Goal: Information Seeking & Learning: Learn about a topic

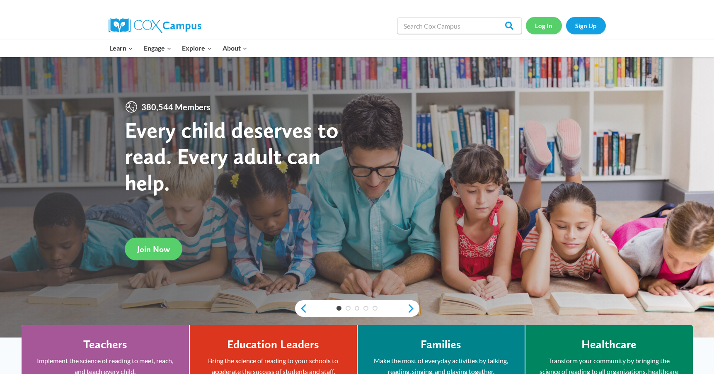
click at [544, 28] on link "Log In" at bounding box center [544, 25] width 36 height 17
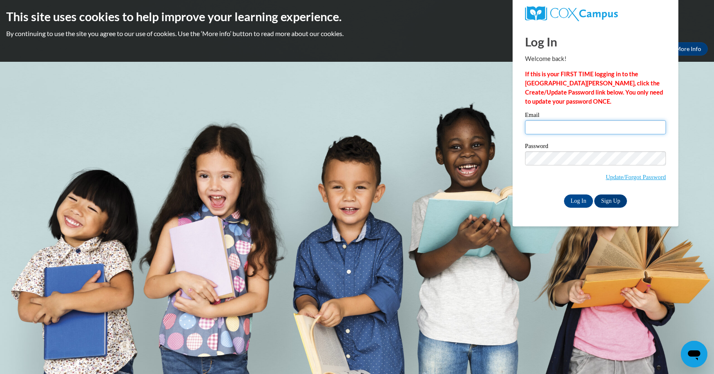
click at [572, 126] on input "Email" at bounding box center [595, 127] width 141 height 14
type input "abreister@waukesha.k12.wi.us"
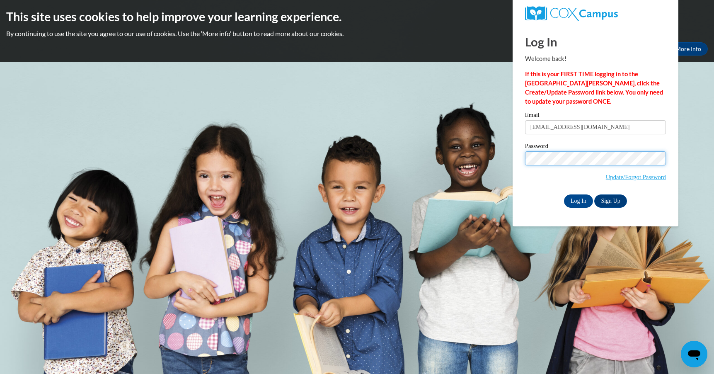
click at [578, 199] on input "Log In" at bounding box center [578, 200] width 29 height 13
click at [580, 201] on input "Log In" at bounding box center [578, 200] width 29 height 13
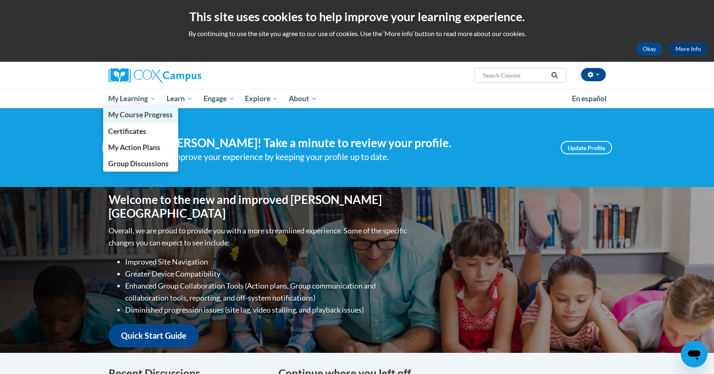
click at [135, 111] on span "My Course Progress" at bounding box center [140, 114] width 65 height 9
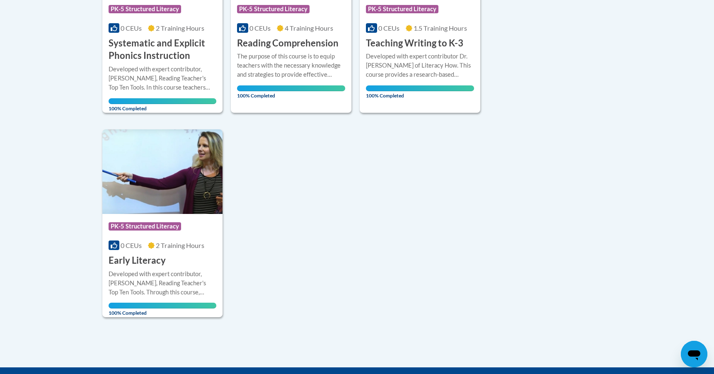
scroll to position [184, 0]
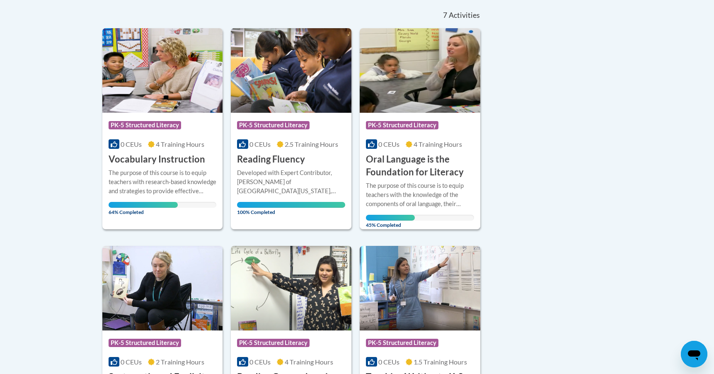
click at [170, 93] on img at bounding box center [162, 70] width 121 height 85
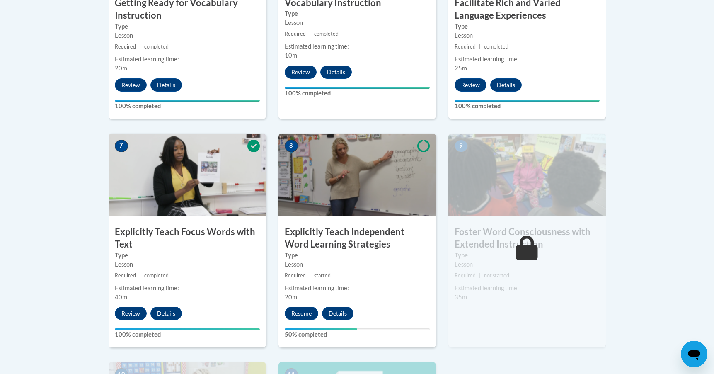
scroll to position [690, 0]
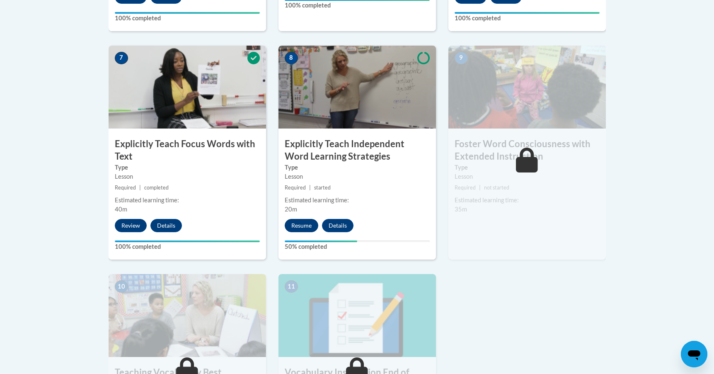
click at [297, 225] on button "Resume" at bounding box center [302, 225] width 34 height 13
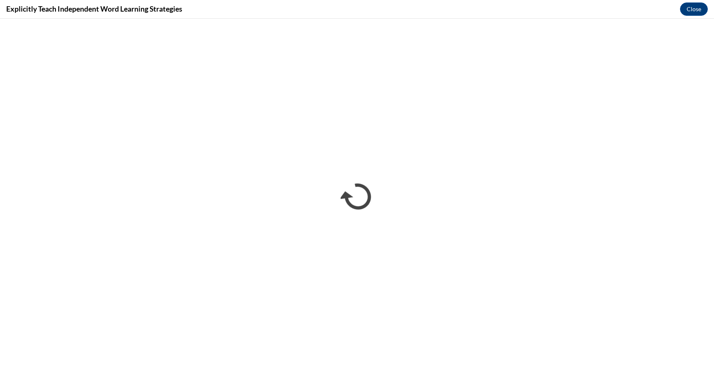
scroll to position [0, 0]
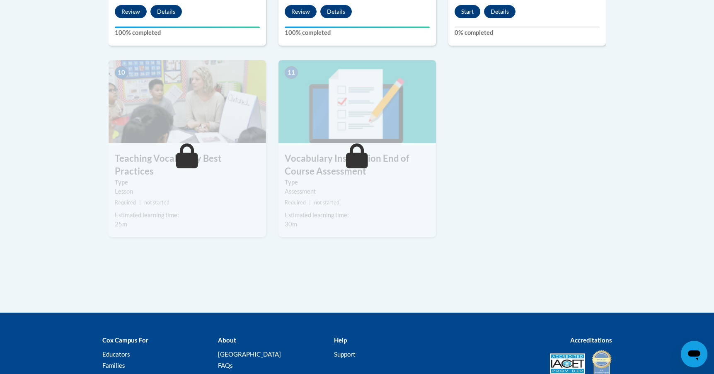
scroll to position [793, 0]
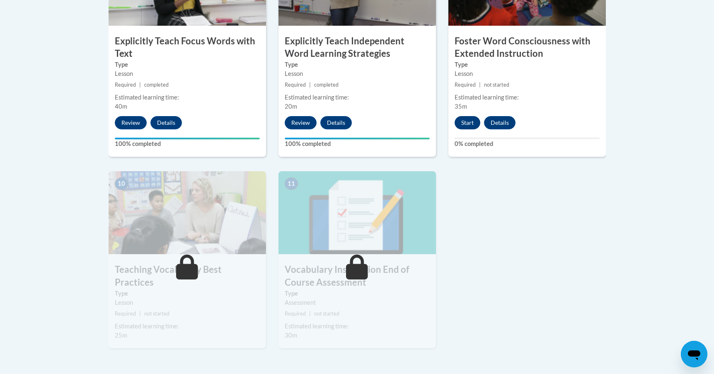
click at [474, 123] on button "Start" at bounding box center [467, 122] width 26 height 13
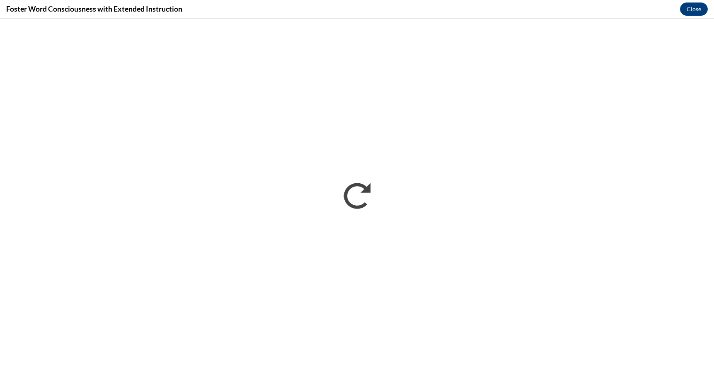
scroll to position [0, 0]
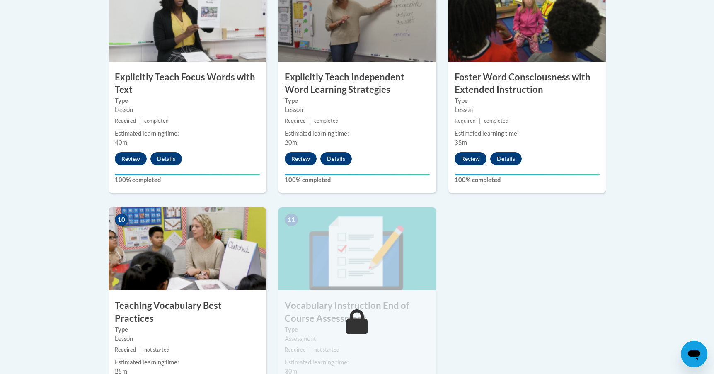
scroll to position [836, 0]
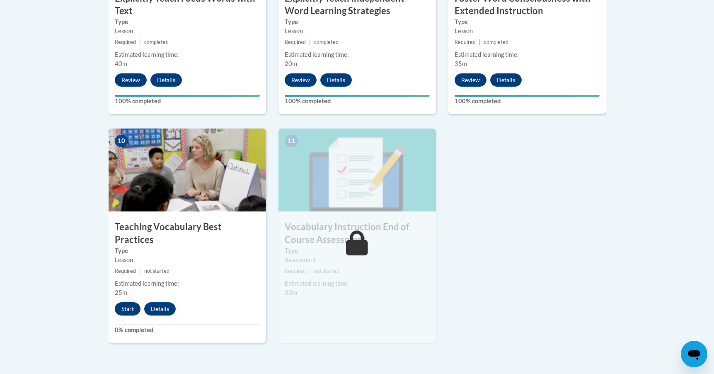
click at [133, 302] on button "Start" at bounding box center [128, 308] width 26 height 13
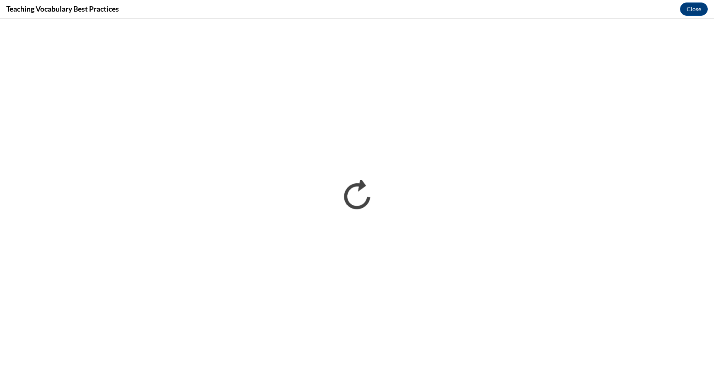
scroll to position [0, 0]
click at [616, 0] on div "Teaching Vocabulary Best Practices Close" at bounding box center [357, 9] width 714 height 19
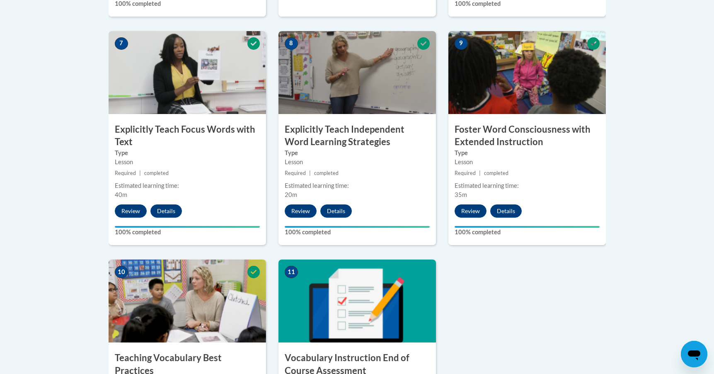
scroll to position [853, 0]
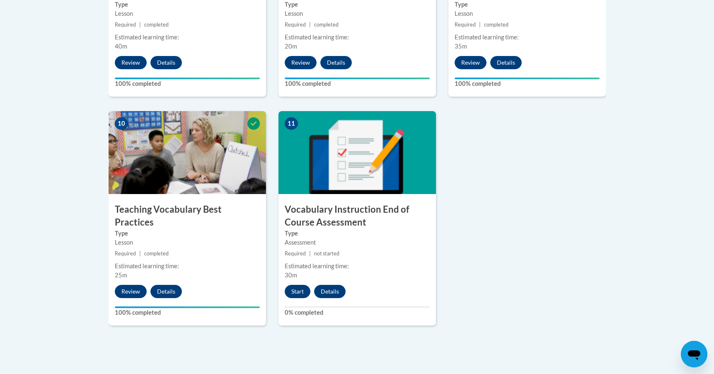
click at [301, 288] on button "Start" at bounding box center [298, 291] width 26 height 13
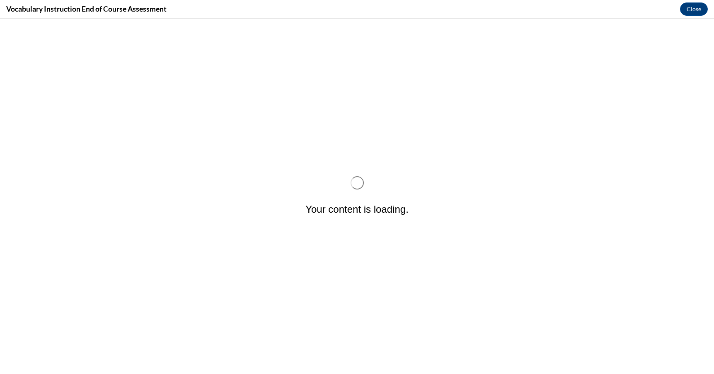
scroll to position [0, 0]
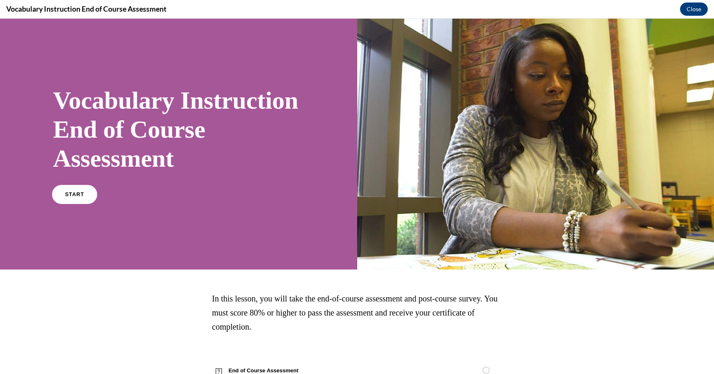
click at [85, 195] on link "START" at bounding box center [74, 194] width 45 height 19
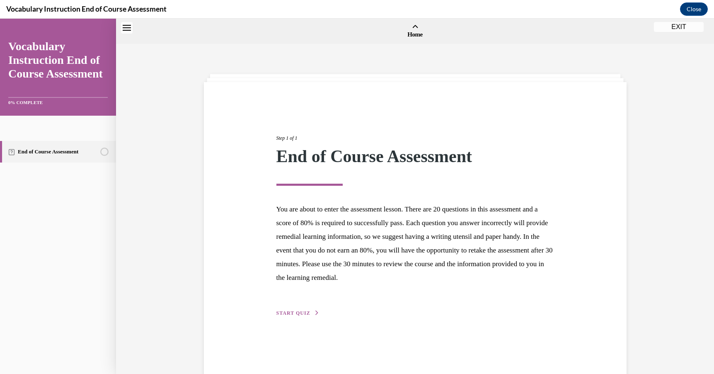
scroll to position [26, 0]
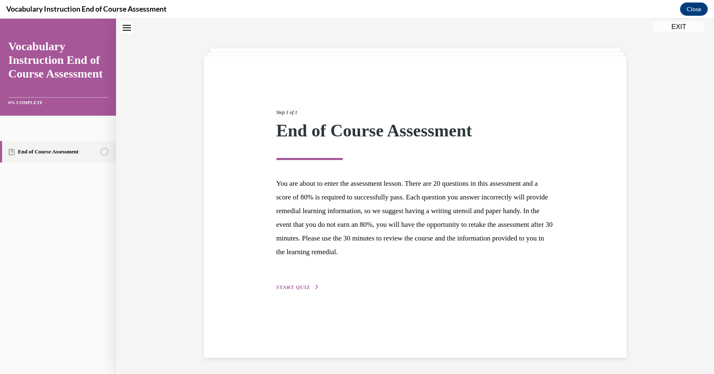
click at [299, 284] on span "START QUIZ" at bounding box center [293, 287] width 34 height 6
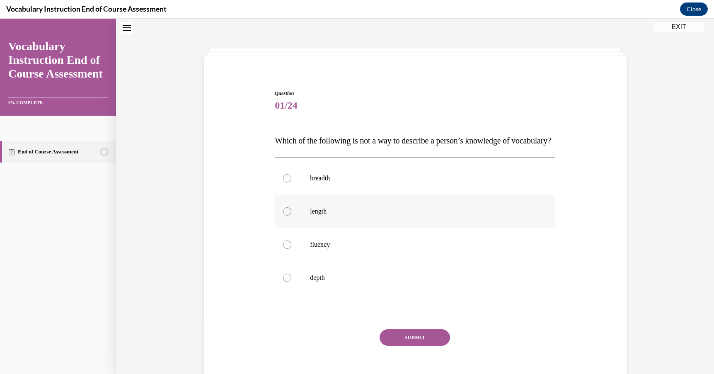
click at [283, 228] on label "length" at bounding box center [415, 211] width 280 height 33
click at [283, 215] on input "length" at bounding box center [287, 211] width 8 height 8
radio input "true"
click at [406, 346] on button "SUBMIT" at bounding box center [414, 337] width 70 height 17
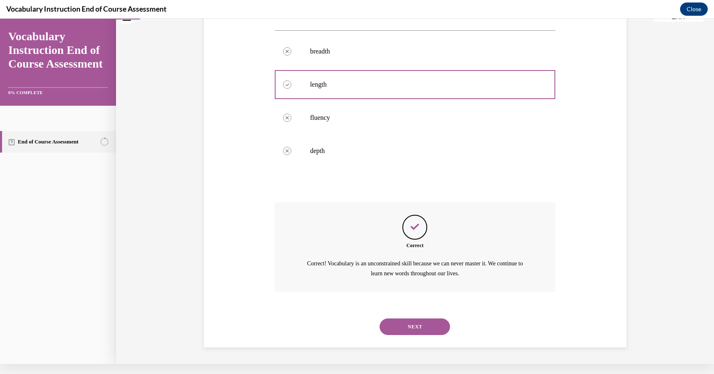
click at [405, 333] on button "NEXT" at bounding box center [414, 326] width 70 height 17
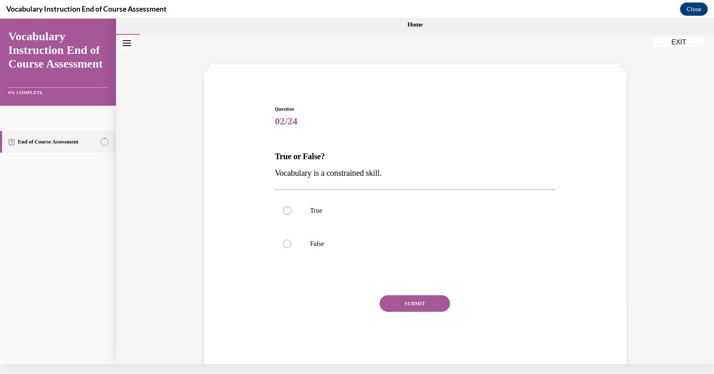
scroll to position [0, 0]
click at [286, 237] on label "False" at bounding box center [415, 243] width 280 height 33
click at [286, 239] on input "False" at bounding box center [287, 243] width 8 height 8
radio input "true"
click at [412, 304] on button "SUBMIT" at bounding box center [414, 303] width 70 height 17
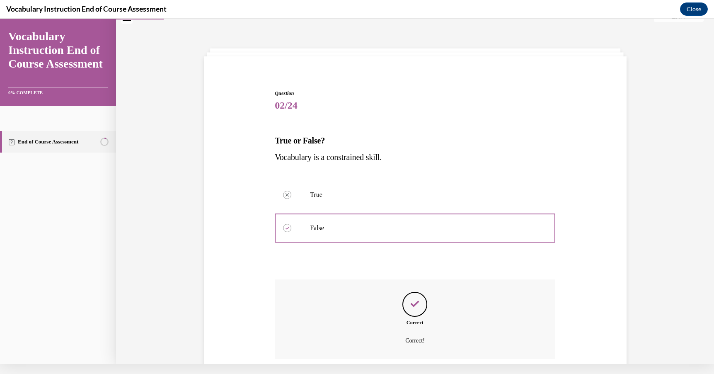
scroll to position [82, 0]
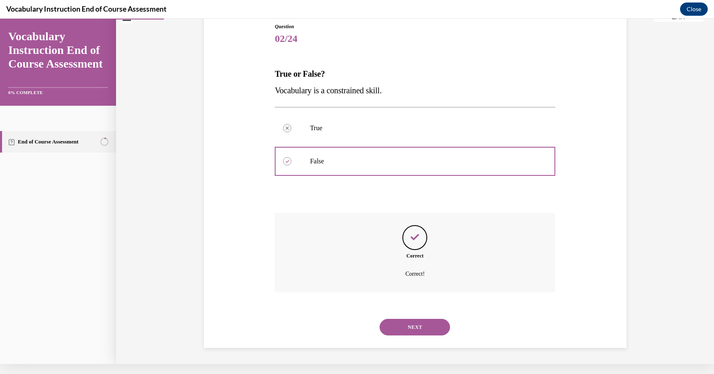
click at [437, 326] on button "NEXT" at bounding box center [414, 327] width 70 height 17
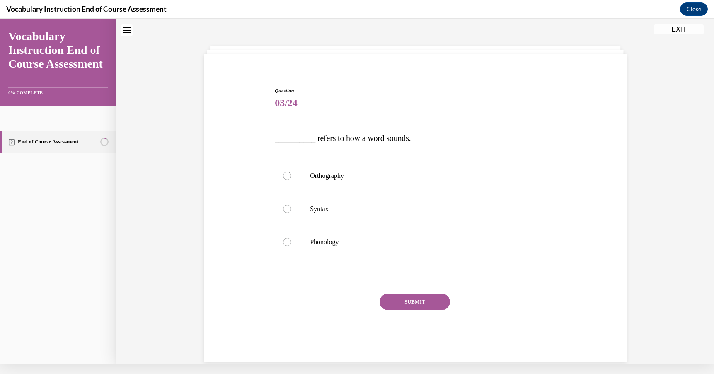
scroll to position [11, 0]
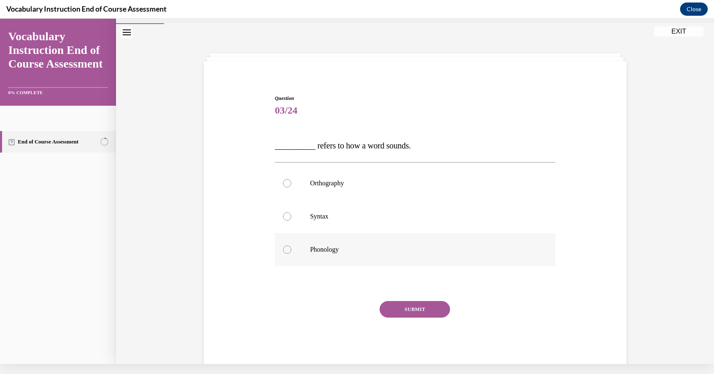
click at [294, 250] on label "Phonology" at bounding box center [415, 249] width 280 height 33
click at [291, 250] on input "Phonology" at bounding box center [287, 249] width 8 height 8
radio input "true"
click at [435, 307] on button "SUBMIT" at bounding box center [414, 309] width 70 height 17
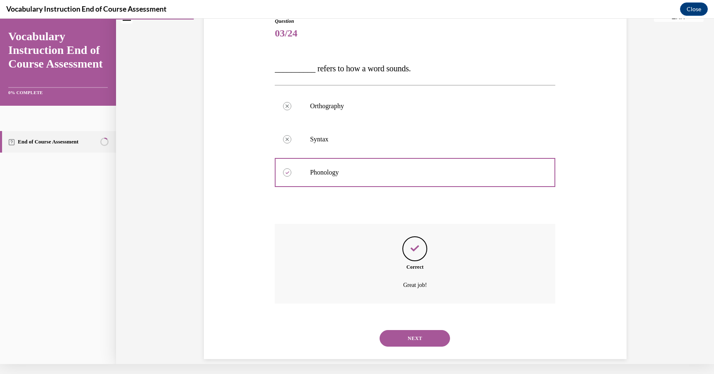
scroll to position [99, 0]
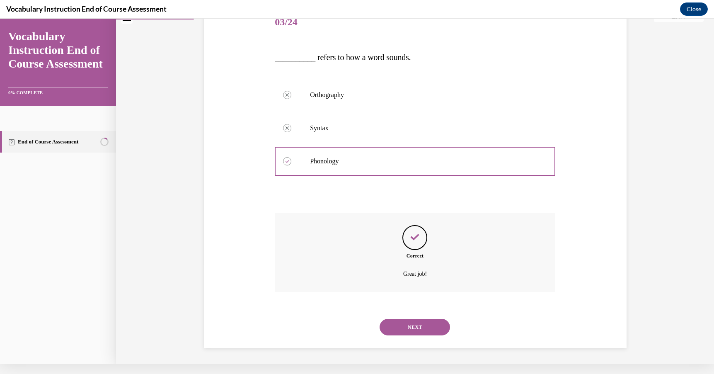
click at [433, 315] on div "NEXT" at bounding box center [415, 326] width 280 height 33
click at [432, 324] on button "NEXT" at bounding box center [414, 327] width 70 height 17
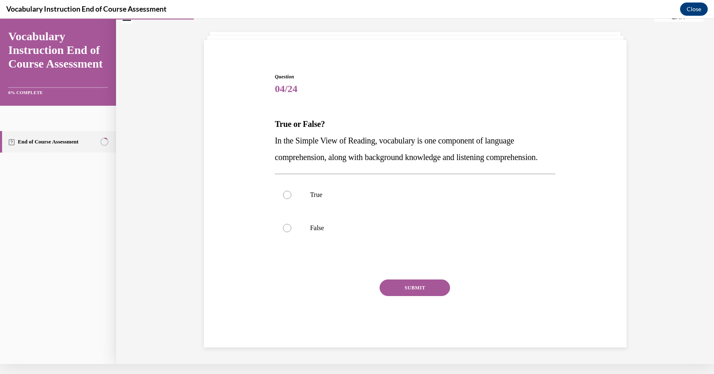
scroll to position [39, 0]
click at [282, 237] on label "False" at bounding box center [415, 227] width 280 height 33
click at [283, 232] on input "False" at bounding box center [287, 228] width 8 height 8
radio input "true"
click at [405, 293] on button "SUBMIT" at bounding box center [414, 287] width 70 height 17
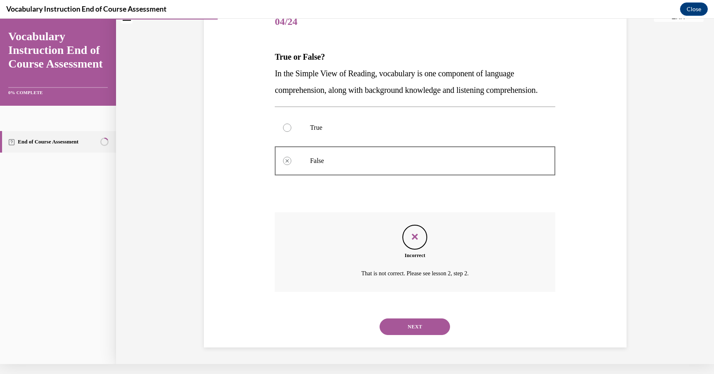
scroll to position [116, 0]
click at [413, 324] on button "NEXT" at bounding box center [414, 326] width 70 height 17
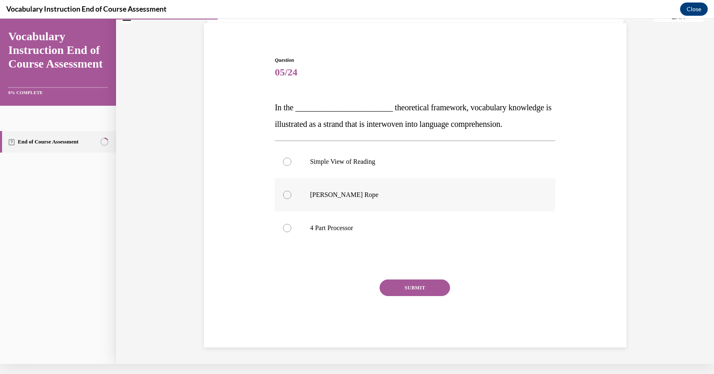
click at [288, 194] on div at bounding box center [287, 195] width 8 height 8
click at [288, 194] on input "[PERSON_NAME] Rope" at bounding box center [287, 195] width 8 height 8
radio input "true"
click at [424, 292] on button "SUBMIT" at bounding box center [414, 287] width 70 height 17
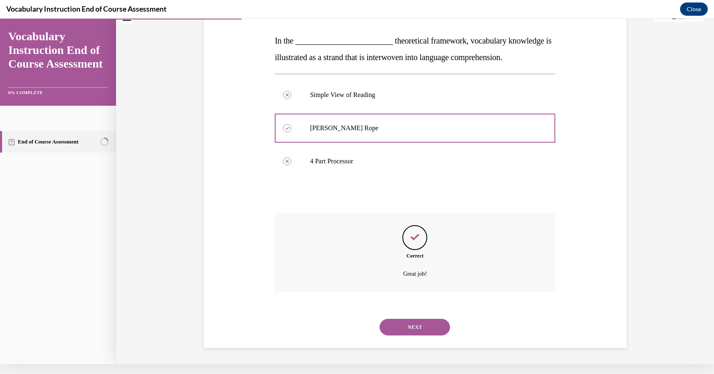
click at [424, 322] on button "NEXT" at bounding box center [414, 327] width 70 height 17
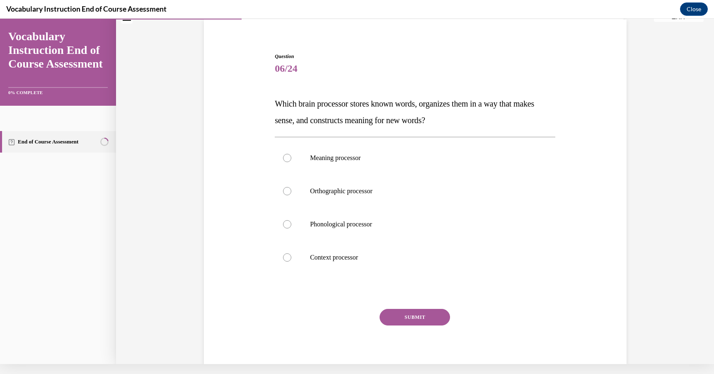
scroll to position [53, 0]
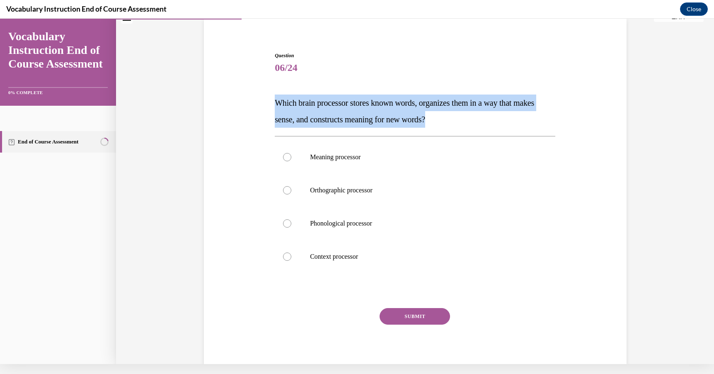
drag, startPoint x: 464, startPoint y: 121, endPoint x: 270, endPoint y: 103, distance: 195.1
click at [270, 103] on div "Question 06/24 Which brain processor stores known words, organizes them in a wa…" at bounding box center [415, 201] width 427 height 349
copy span "Which brain processor stores known words, organizes them in a way that makes se…"
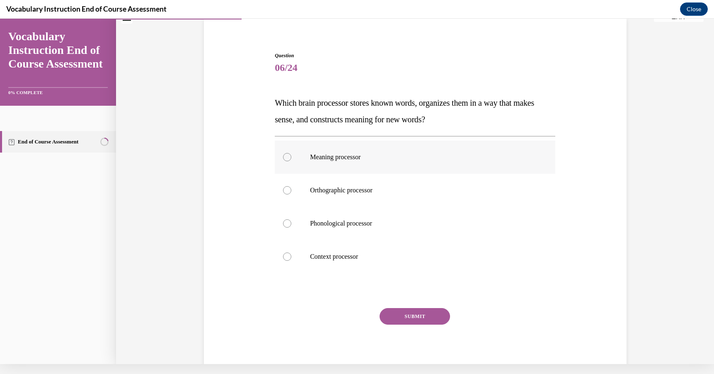
click at [283, 158] on div at bounding box center [287, 157] width 8 height 8
click at [283, 158] on input "Meaning processor" at bounding box center [287, 157] width 8 height 8
radio input "true"
click at [417, 311] on button "SUBMIT" at bounding box center [414, 316] width 70 height 17
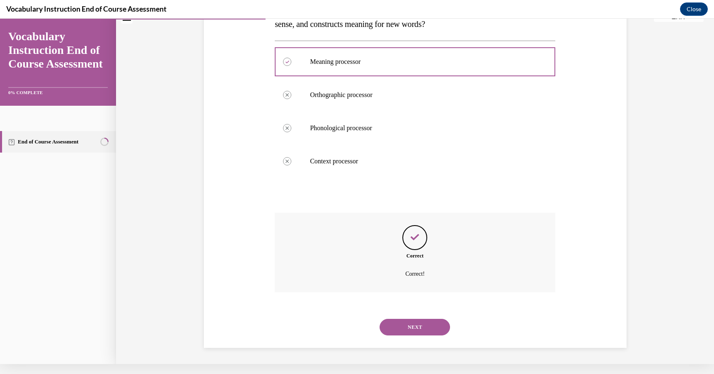
click at [415, 332] on button "NEXT" at bounding box center [414, 327] width 70 height 17
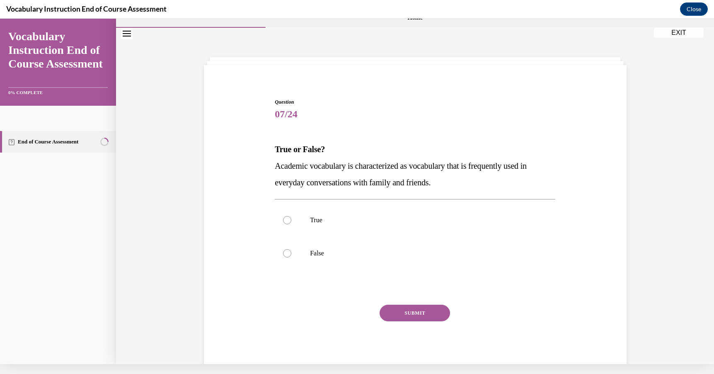
scroll to position [10, 0]
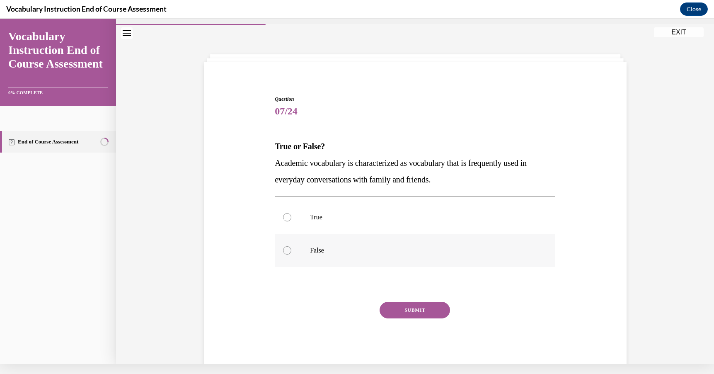
click at [296, 249] on label "False" at bounding box center [415, 250] width 280 height 33
click at [291, 249] on input "False" at bounding box center [287, 250] width 8 height 8
radio input "true"
click at [416, 309] on button "SUBMIT" at bounding box center [414, 310] width 70 height 17
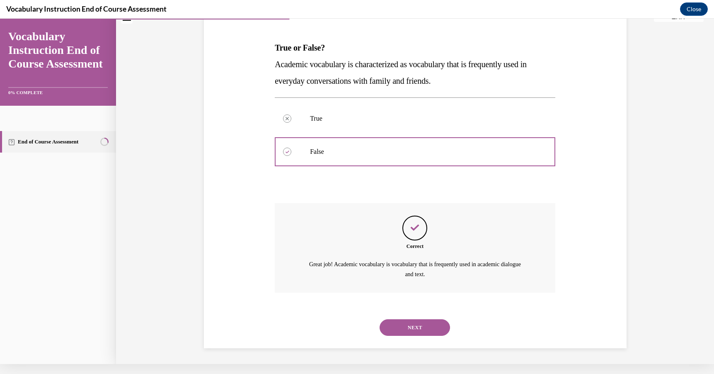
click at [407, 329] on button "NEXT" at bounding box center [414, 327] width 70 height 17
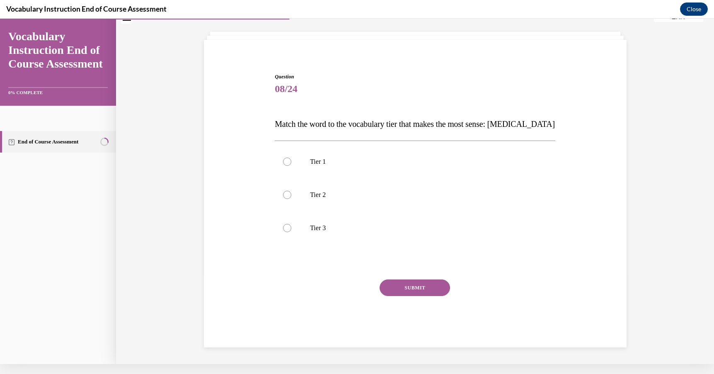
scroll to position [32, 0]
click at [287, 227] on div at bounding box center [287, 228] width 8 height 8
click at [287, 227] on input "Tier 3" at bounding box center [287, 228] width 8 height 8
radio input "true"
click at [423, 291] on button "SUBMIT" at bounding box center [414, 287] width 70 height 17
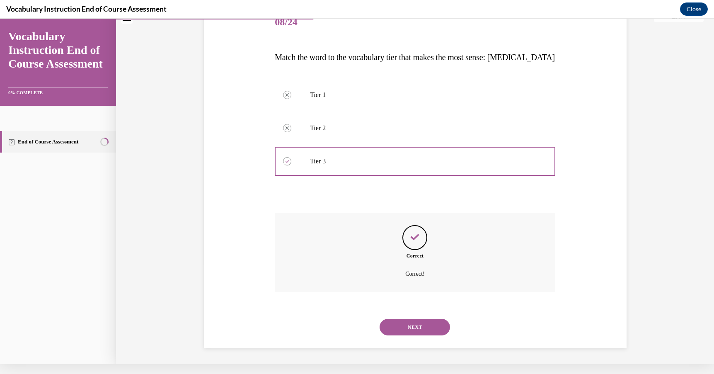
click at [417, 321] on button "NEXT" at bounding box center [414, 327] width 70 height 17
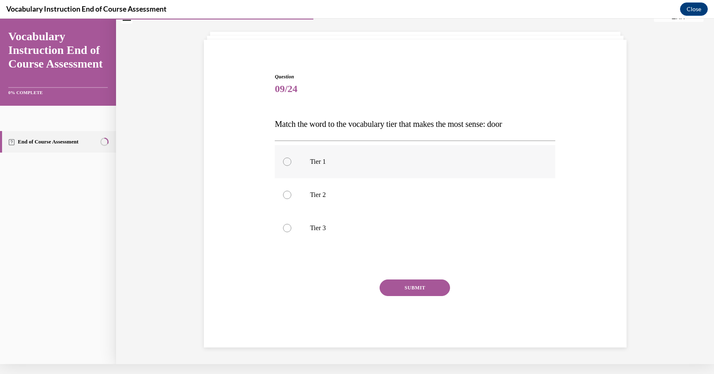
click at [282, 162] on label "Tier 1" at bounding box center [415, 161] width 280 height 33
click at [283, 162] on input "Tier 1" at bounding box center [287, 161] width 8 height 8
radio input "true"
click at [395, 288] on button "SUBMIT" at bounding box center [414, 287] width 70 height 17
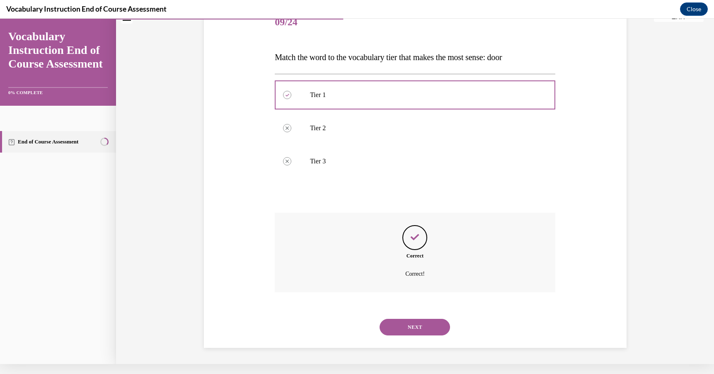
click at [415, 326] on button "NEXT" at bounding box center [414, 327] width 70 height 17
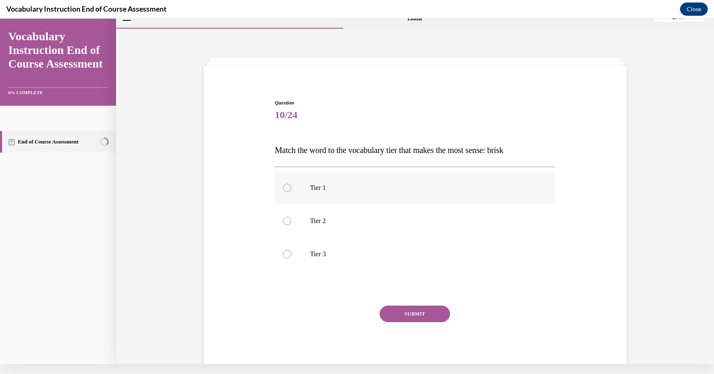
scroll to position [1, 0]
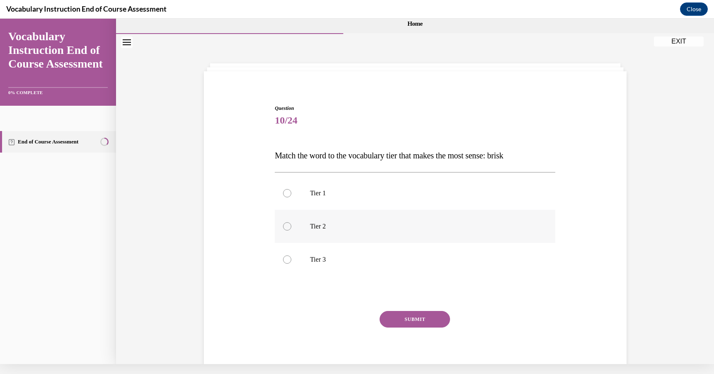
click at [284, 227] on div at bounding box center [287, 226] width 8 height 8
click at [284, 227] on input "Tier 2" at bounding box center [287, 226] width 8 height 8
radio input "true"
click at [415, 334] on div "SUBMIT" at bounding box center [415, 331] width 280 height 41
click at [415, 319] on button "SUBMIT" at bounding box center [414, 319] width 70 height 17
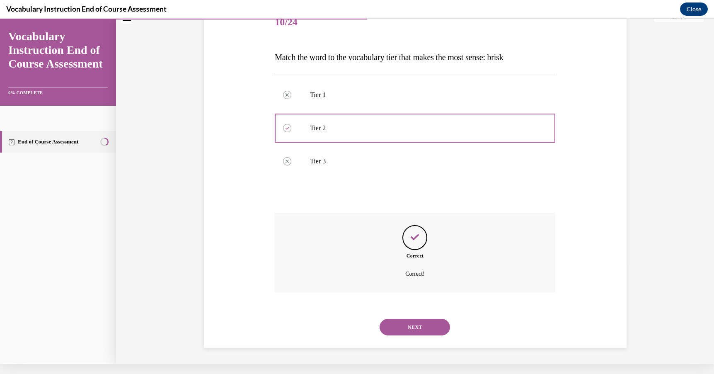
click at [416, 334] on button "NEXT" at bounding box center [414, 327] width 70 height 17
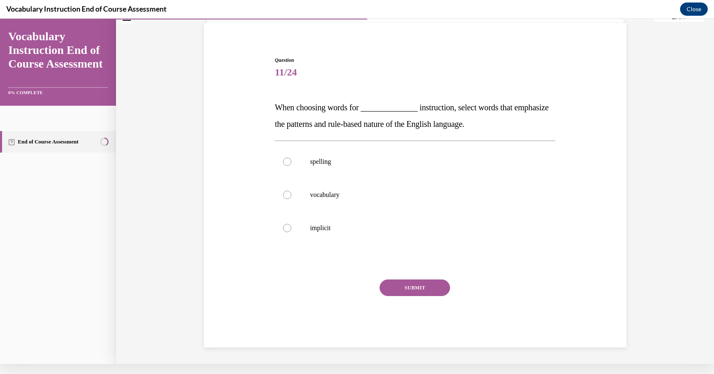
scroll to position [33, 0]
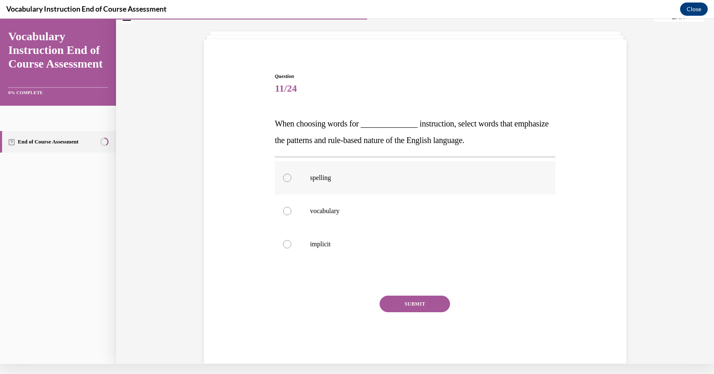
click at [285, 175] on div at bounding box center [287, 178] width 8 height 8
click at [285, 175] on input "spelling" at bounding box center [287, 178] width 8 height 8
radio input "true"
click at [415, 308] on button "SUBMIT" at bounding box center [414, 303] width 70 height 17
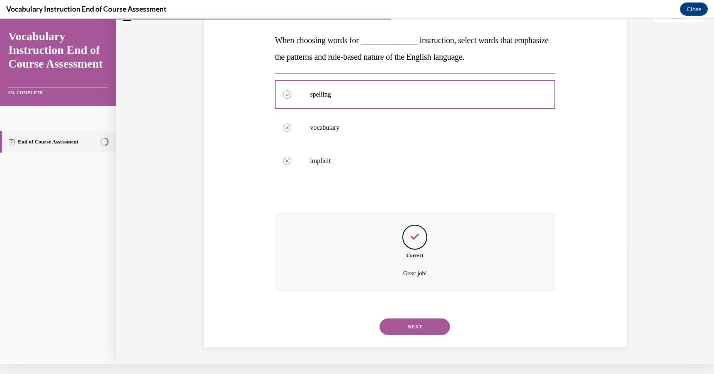
scroll to position [116, 0]
click at [423, 329] on button "NEXT" at bounding box center [414, 327] width 70 height 17
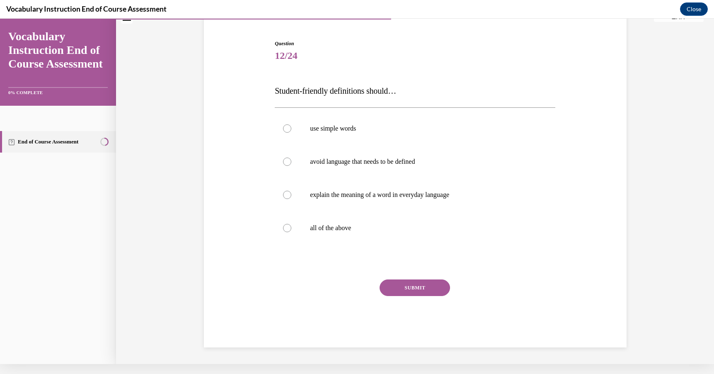
scroll to position [64, 0]
click at [280, 231] on label "all of the above" at bounding box center [415, 229] width 280 height 33
click at [283, 231] on input "all of the above" at bounding box center [287, 229] width 8 height 8
radio input "true"
click at [410, 290] on button "SUBMIT" at bounding box center [414, 289] width 70 height 17
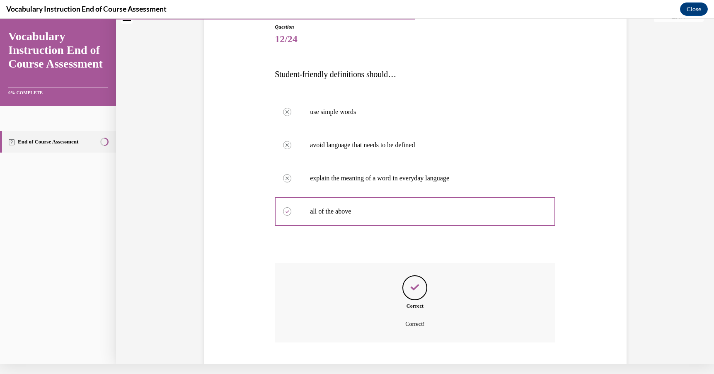
scroll to position [132, 0]
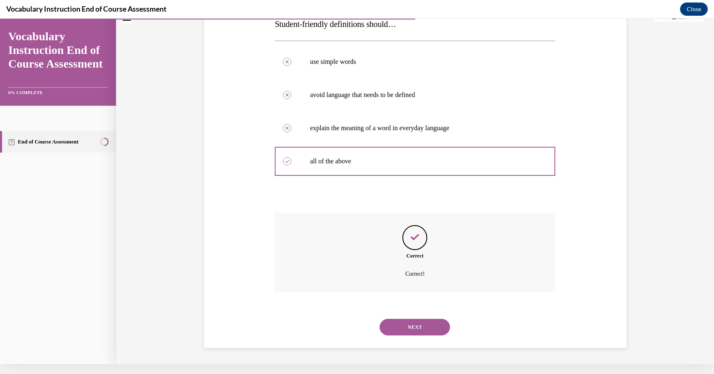
click at [413, 321] on button "NEXT" at bounding box center [414, 327] width 70 height 17
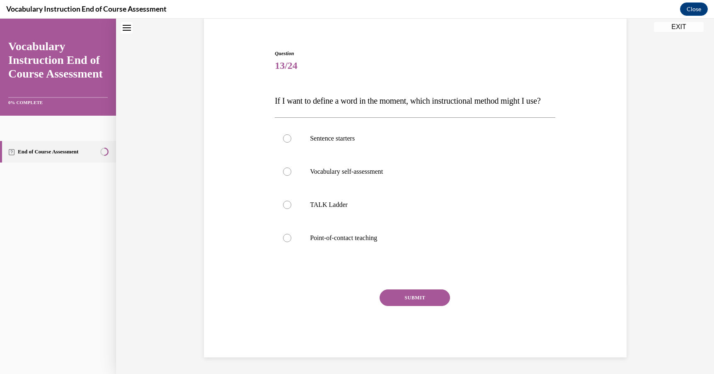
scroll to position [18, 0]
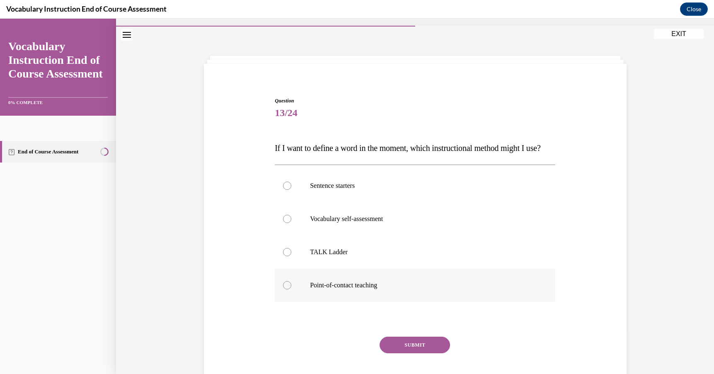
click at [289, 289] on div at bounding box center [287, 285] width 8 height 8
click at [289, 289] on input "Point-of-contact teaching" at bounding box center [287, 285] width 8 height 8
radio input "true"
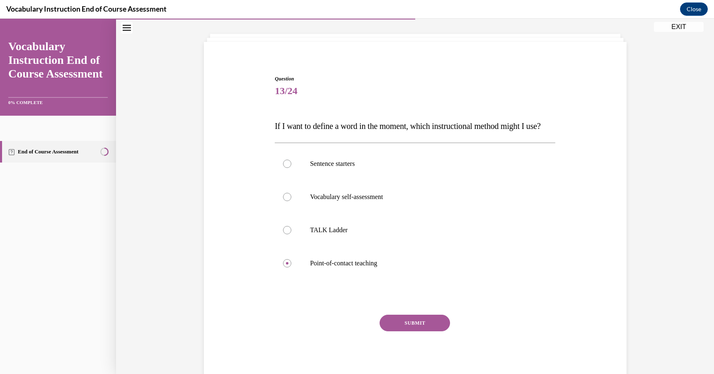
click at [407, 331] on button "SUBMIT" at bounding box center [414, 322] width 70 height 17
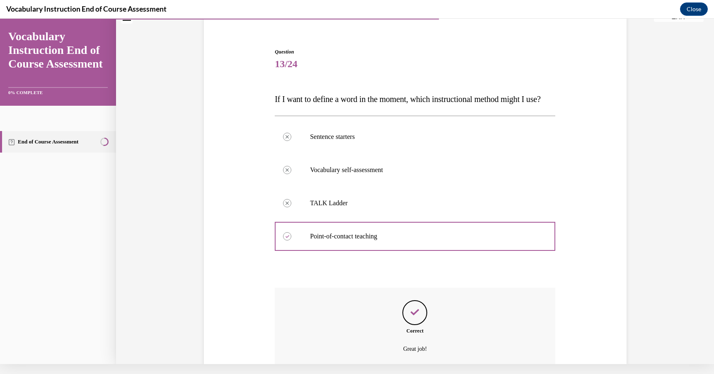
scroll to position [149, 0]
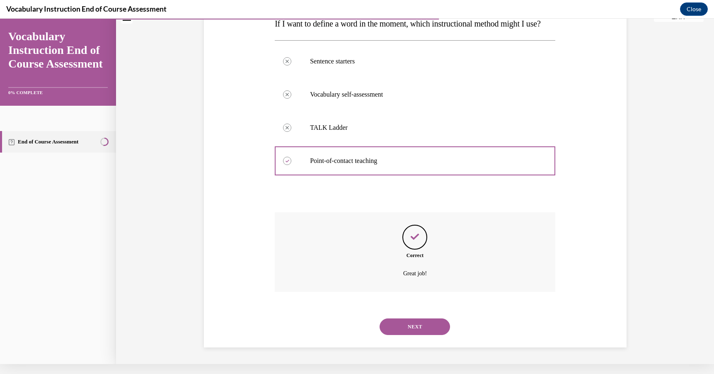
click at [434, 328] on button "NEXT" at bounding box center [414, 326] width 70 height 17
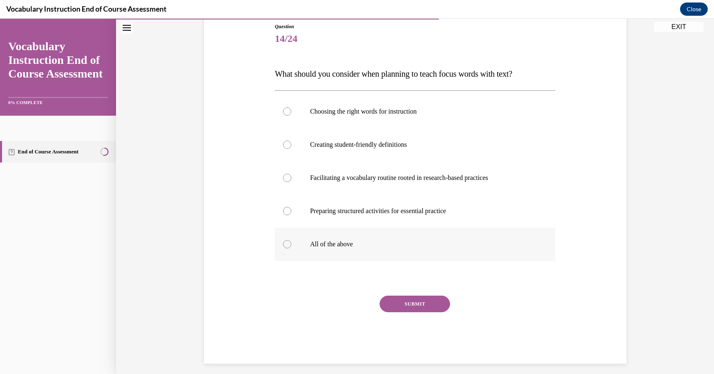
click at [277, 246] on label "All of the above" at bounding box center [415, 243] width 280 height 33
click at [283, 246] on input "All of the above" at bounding box center [287, 244] width 8 height 8
radio input "true"
click at [422, 297] on button "SUBMIT" at bounding box center [414, 303] width 70 height 17
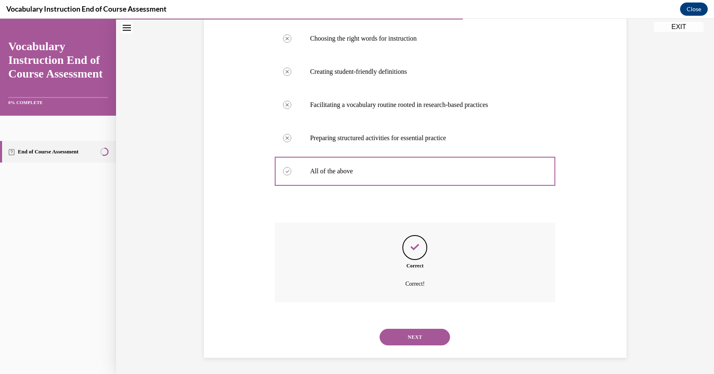
click at [420, 332] on button "NEXT" at bounding box center [414, 337] width 70 height 17
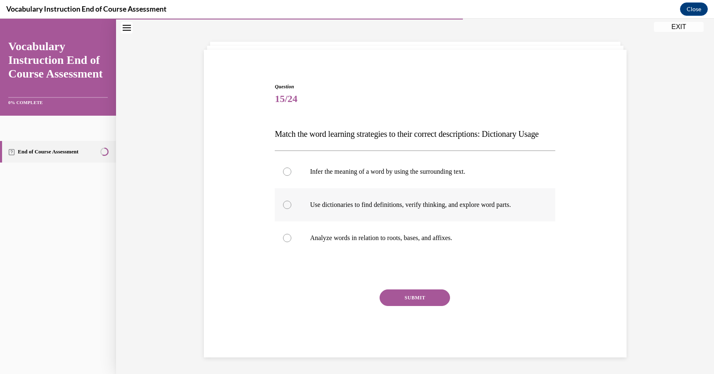
click at [275, 221] on label "Use dictionaries to find definitions, verify thinking, and explore word parts." at bounding box center [415, 204] width 280 height 33
click at [283, 209] on input "Use dictionaries to find definitions, verify thinking, and explore word parts." at bounding box center [287, 205] width 8 height 8
radio input "true"
click at [422, 306] on button "SUBMIT" at bounding box center [414, 297] width 70 height 17
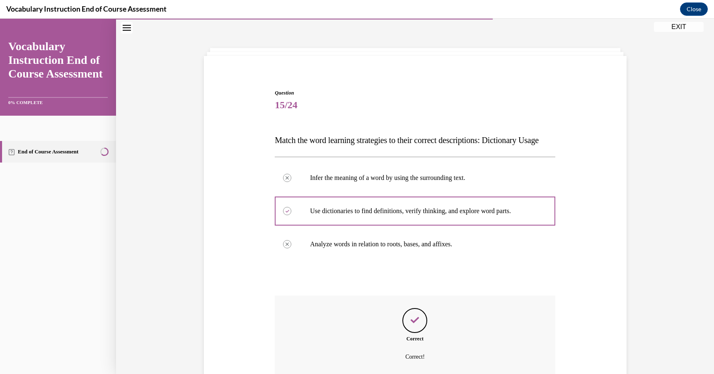
scroll to position [116, 0]
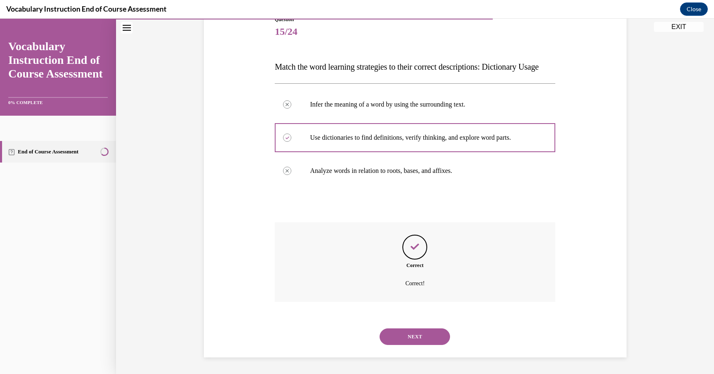
click at [421, 334] on button "NEXT" at bounding box center [414, 336] width 70 height 17
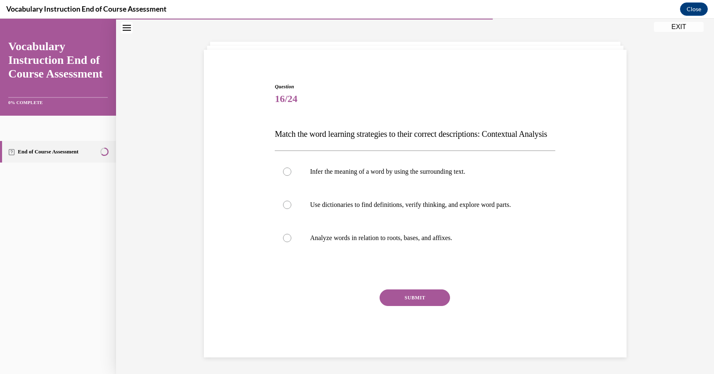
scroll to position [49, 0]
click at [293, 178] on label "Infer the meaning of a word by using the surrounding text." at bounding box center [415, 171] width 280 height 33
click at [291, 176] on input "Infer the meaning of a word by using the surrounding text." at bounding box center [287, 171] width 8 height 8
radio input "true"
click at [435, 291] on button "SUBMIT" at bounding box center [414, 297] width 70 height 17
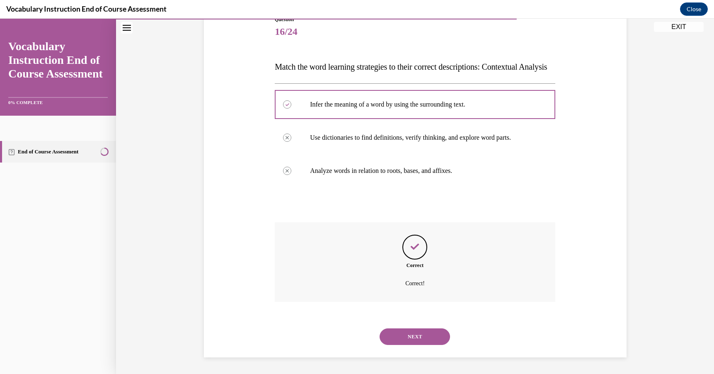
click at [421, 340] on button "NEXT" at bounding box center [414, 336] width 70 height 17
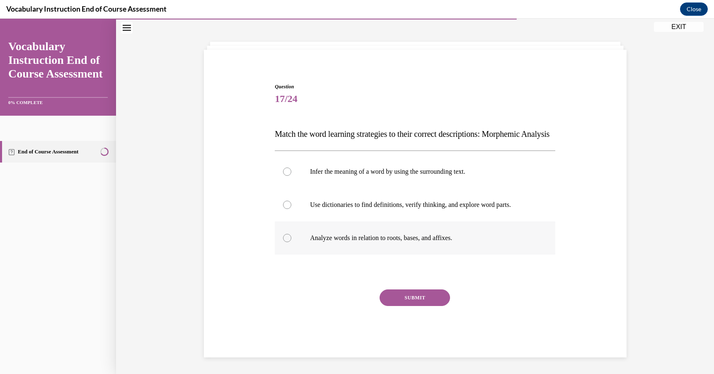
click at [288, 232] on label "Analyze words in relation to roots, bases, and affixes." at bounding box center [415, 237] width 280 height 33
click at [288, 234] on input "Analyze words in relation to roots, bases, and affixes." at bounding box center [287, 238] width 8 height 8
radio input "true"
click at [402, 296] on button "SUBMIT" at bounding box center [414, 297] width 70 height 17
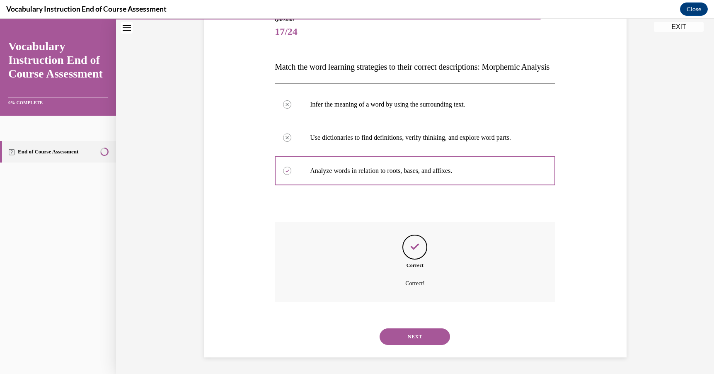
click at [412, 336] on button "NEXT" at bounding box center [414, 336] width 70 height 17
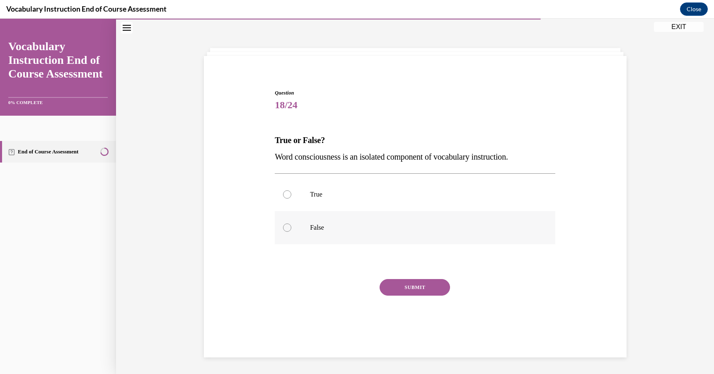
click at [313, 234] on label "False" at bounding box center [415, 227] width 280 height 33
click at [291, 232] on input "False" at bounding box center [287, 227] width 8 height 8
radio input "true"
click at [404, 282] on button "SUBMIT" at bounding box center [414, 287] width 70 height 17
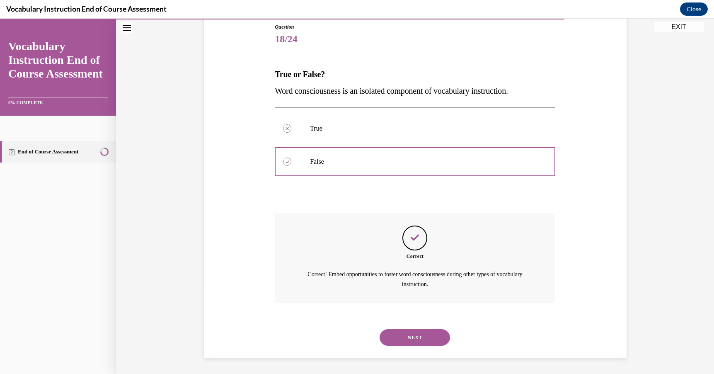
click at [404, 337] on button "NEXT" at bounding box center [414, 337] width 70 height 17
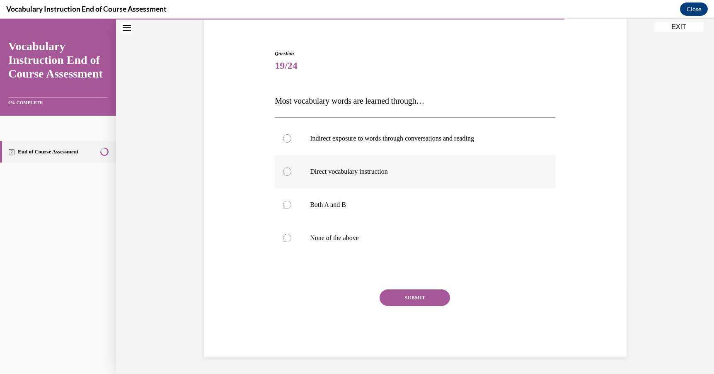
click at [289, 176] on label "Direct vocabulary instruction" at bounding box center [415, 171] width 280 height 33
click at [289, 176] on input "Direct vocabulary instruction" at bounding box center [287, 171] width 8 height 8
radio input "true"
click at [295, 159] on label "Direct vocabulary instruction" at bounding box center [415, 171] width 280 height 33
click at [291, 167] on input "Direct vocabulary instruction" at bounding box center [287, 171] width 8 height 8
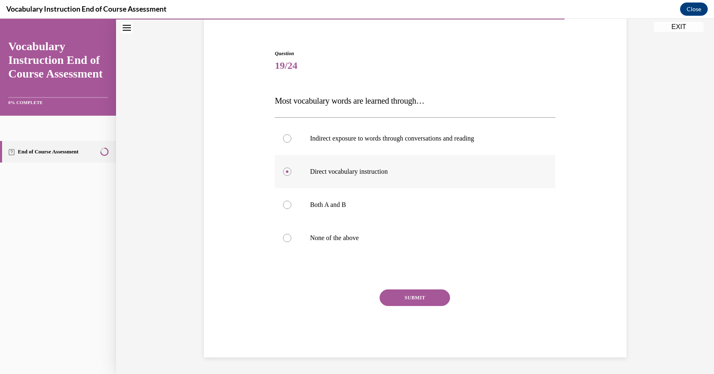
click at [295, 187] on label "Direct vocabulary instruction" at bounding box center [415, 171] width 280 height 33
click at [291, 176] on input "Direct vocabulary instruction" at bounding box center [287, 171] width 8 height 8
click at [297, 164] on label "Direct vocabulary instruction" at bounding box center [415, 171] width 280 height 33
click at [291, 167] on input "Direct vocabulary instruction" at bounding box center [287, 171] width 8 height 8
click at [289, 126] on label "Indirect exposure to words through conversations and reading" at bounding box center [415, 138] width 280 height 33
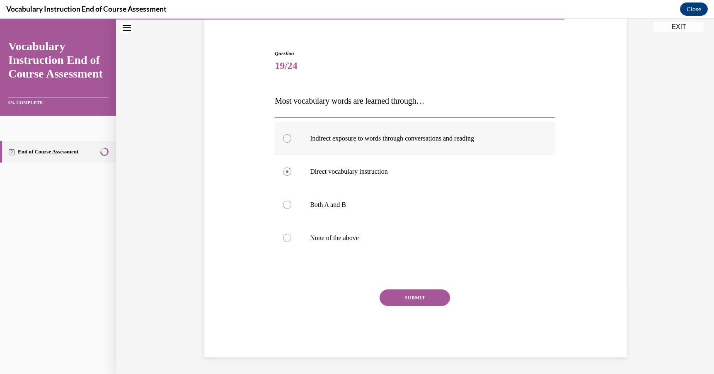
click at [289, 134] on input "Indirect exposure to words through conversations and reading" at bounding box center [287, 138] width 8 height 8
radio input "true"
click at [288, 191] on label "Both A and B" at bounding box center [415, 204] width 280 height 33
click at [288, 201] on input "Both A and B" at bounding box center [287, 205] width 8 height 8
radio input "true"
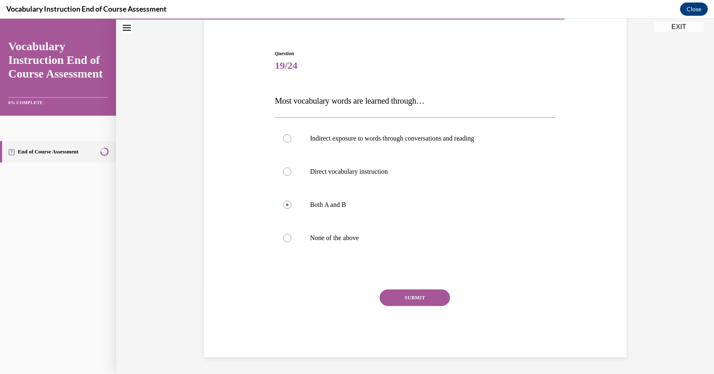
click at [404, 273] on div at bounding box center [415, 272] width 280 height 10
click at [404, 269] on div at bounding box center [415, 272] width 280 height 10
click at [422, 291] on button "SUBMIT" at bounding box center [414, 297] width 70 height 17
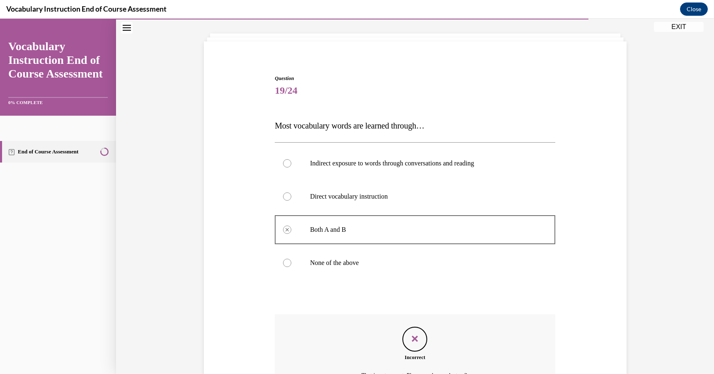
scroll to position [132, 0]
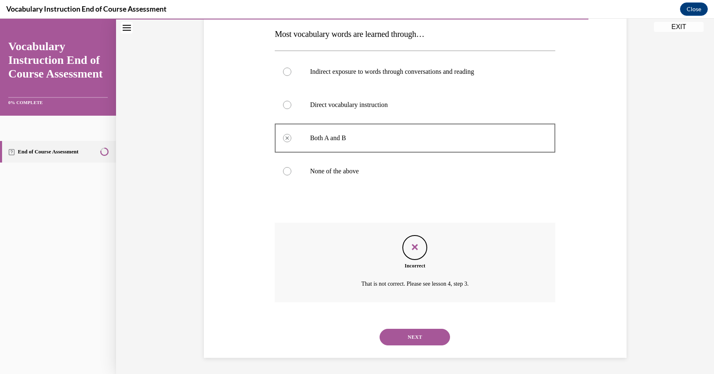
click at [418, 344] on button "NEXT" at bounding box center [414, 337] width 70 height 17
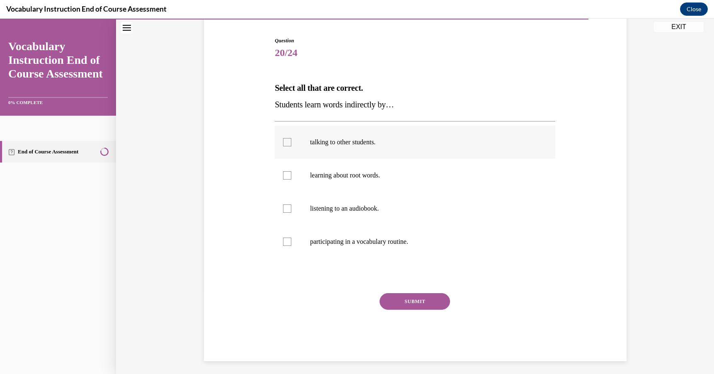
click at [286, 146] on div at bounding box center [287, 142] width 8 height 8
click at [286, 146] on input "talking to other students." at bounding box center [287, 142] width 8 height 8
checkbox input "true"
click at [287, 210] on div at bounding box center [287, 208] width 8 height 8
click at [287, 210] on input "listening to an audiobook." at bounding box center [287, 208] width 8 height 8
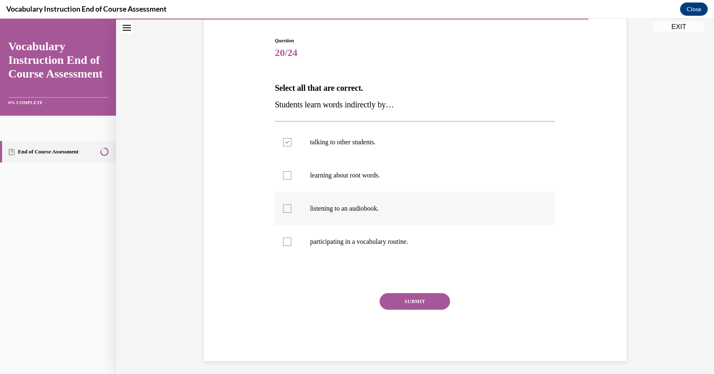
checkbox input "true"
click at [420, 306] on button "SUBMIT" at bounding box center [414, 301] width 70 height 17
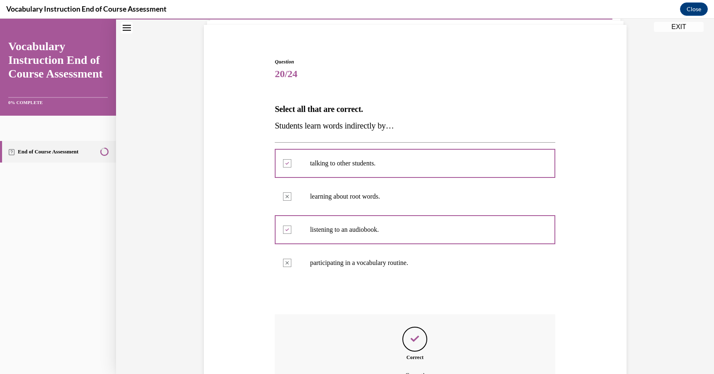
scroll to position [149, 0]
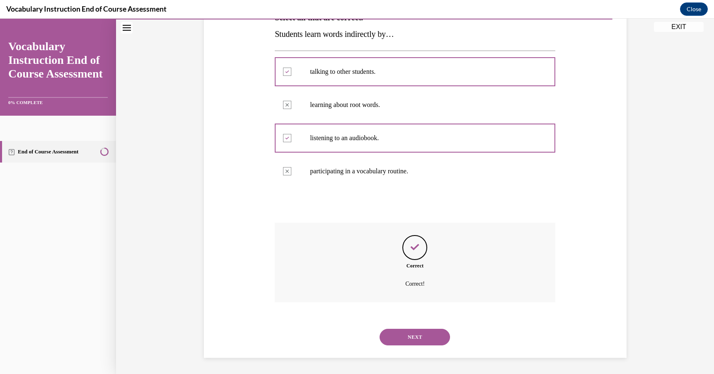
click at [420, 341] on button "NEXT" at bounding box center [414, 337] width 70 height 17
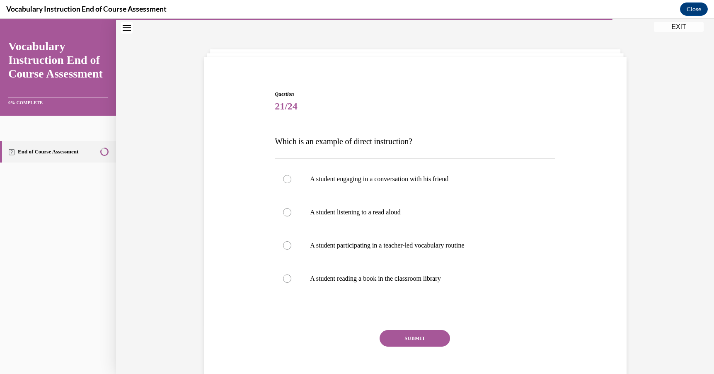
scroll to position [47, 0]
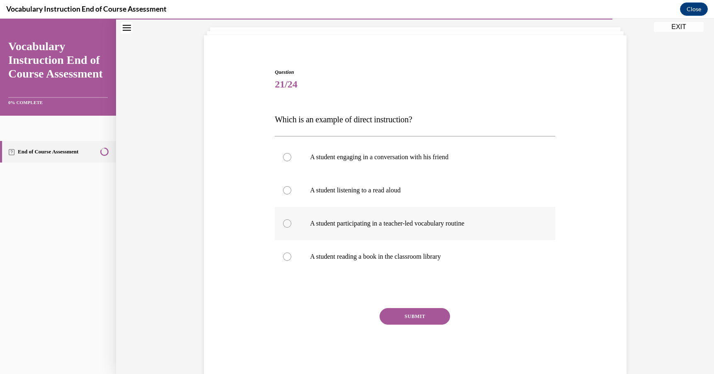
click at [283, 225] on label "A student participating in a teacher-led vocabulary routine" at bounding box center [415, 223] width 280 height 33
click at [283, 225] on input "A student participating in a teacher-led vocabulary routine" at bounding box center [287, 223] width 8 height 8
radio input "true"
click at [408, 316] on button "SUBMIT" at bounding box center [414, 316] width 70 height 17
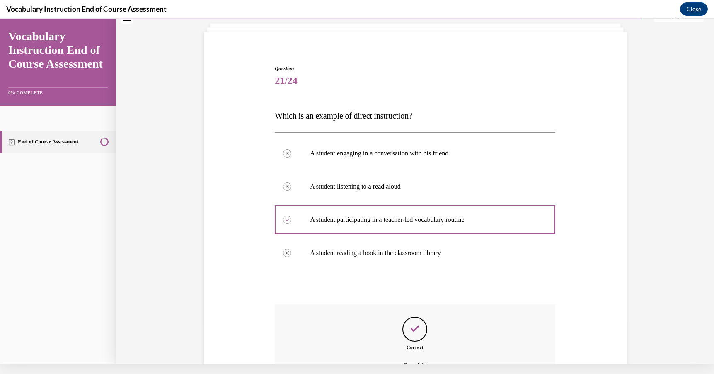
scroll to position [132, 0]
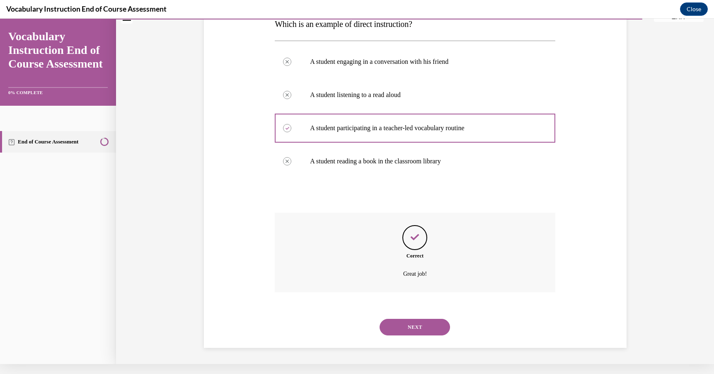
click at [408, 335] on div "NEXT" at bounding box center [415, 326] width 280 height 33
click at [411, 328] on button "NEXT" at bounding box center [414, 327] width 70 height 17
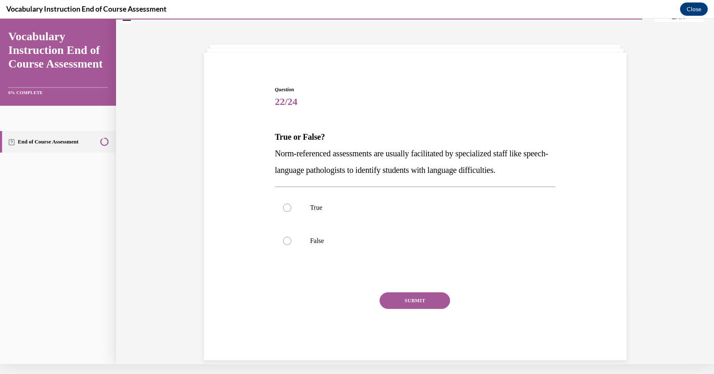
scroll to position [8, 0]
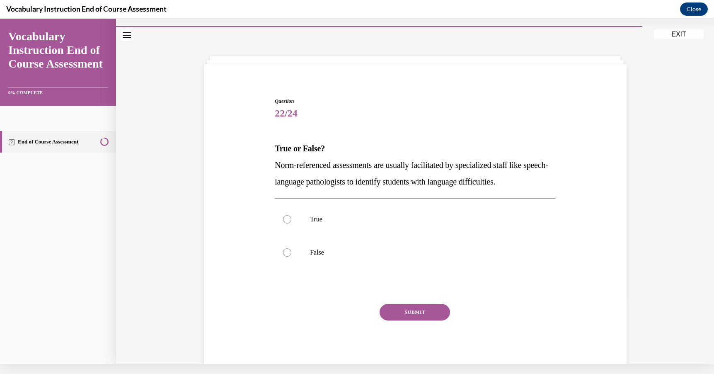
click at [405, 171] on p "Norm-referenced assessments are usually facilitated by specialized staff like s…" at bounding box center [415, 173] width 280 height 33
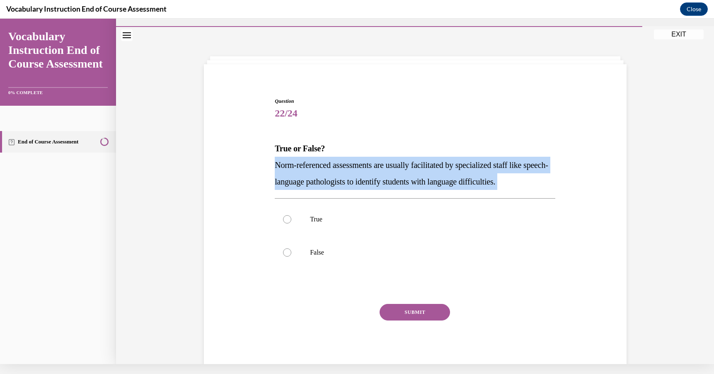
click at [405, 171] on p "Norm-referenced assessments are usually facilitated by specialized staff like s…" at bounding box center [415, 173] width 280 height 33
copy p "Norm-referenced assessments are usually facilitated by specialized staff like s…"
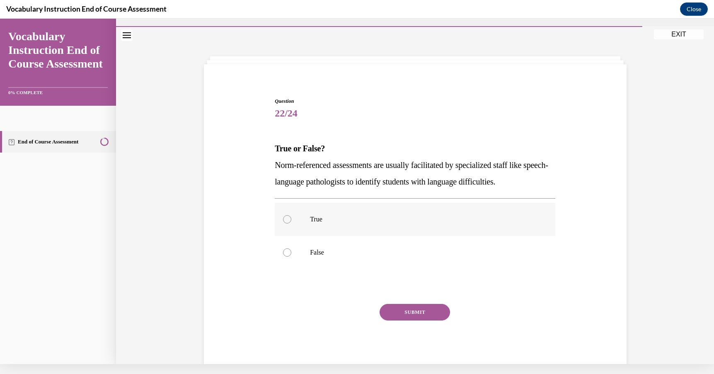
click at [324, 222] on p "True" at bounding box center [422, 219] width 225 height 8
click at [291, 222] on input "True" at bounding box center [287, 219] width 8 height 8
radio input "true"
click at [412, 321] on div "SUBMIT" at bounding box center [415, 324] width 280 height 41
click at [412, 311] on button "SUBMIT" at bounding box center [414, 312] width 70 height 17
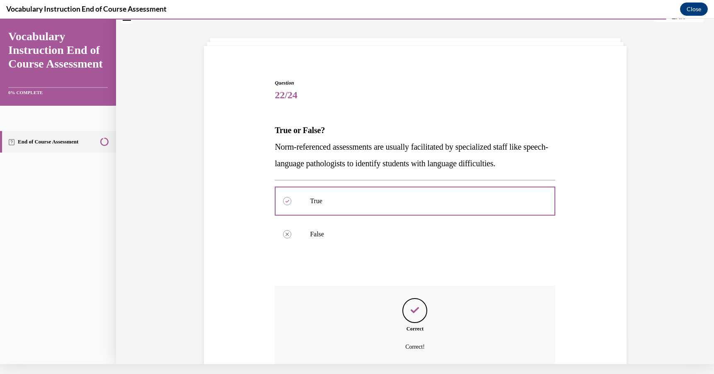
scroll to position [99, 0]
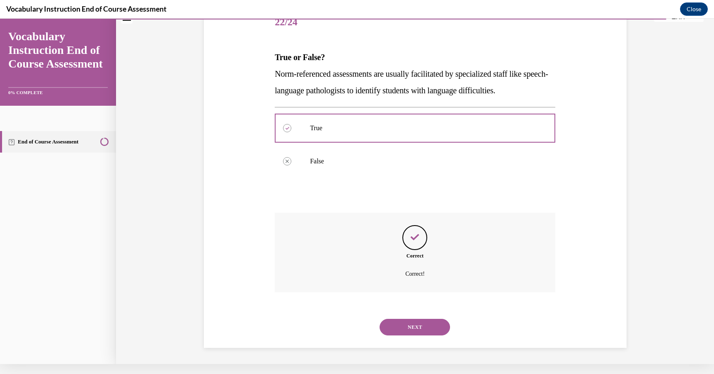
click at [422, 328] on button "NEXT" at bounding box center [414, 327] width 70 height 17
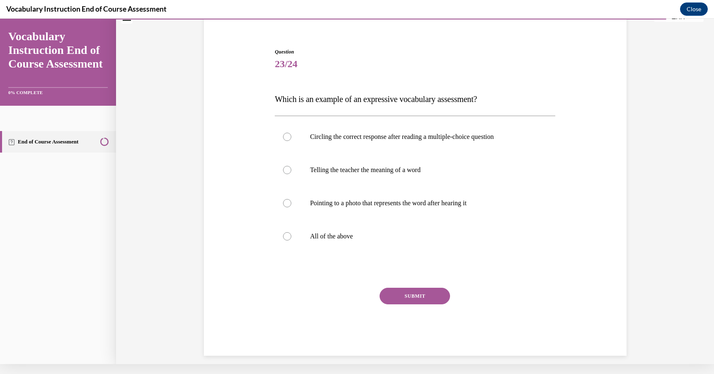
scroll to position [58, 0]
click at [433, 221] on label "All of the above" at bounding box center [415, 235] width 280 height 33
click at [291, 232] on input "All of the above" at bounding box center [287, 236] width 8 height 8
radio input "true"
click at [436, 139] on p "Circling the correct response after reading a multiple-choice question" at bounding box center [422, 136] width 225 height 8
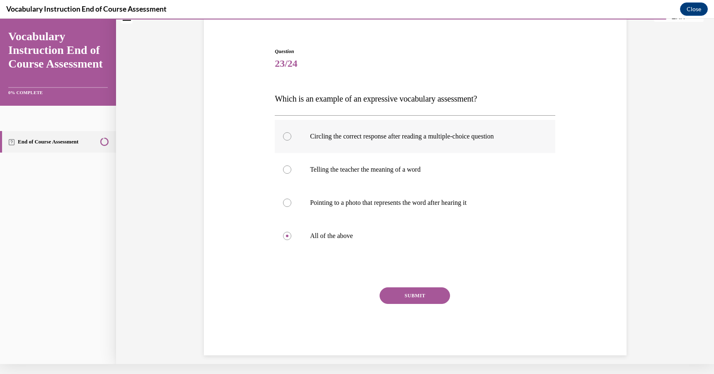
click at [291, 139] on input "Circling the correct response after reading a multiple-choice question" at bounding box center [287, 136] width 8 height 8
radio input "true"
click at [415, 229] on label "All of the above" at bounding box center [415, 235] width 280 height 33
click at [291, 232] on input "All of the above" at bounding box center [287, 236] width 8 height 8
radio input "true"
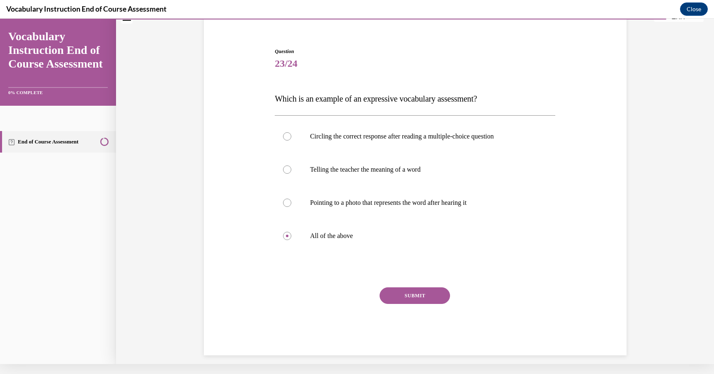
click at [416, 297] on button "SUBMIT" at bounding box center [414, 295] width 70 height 17
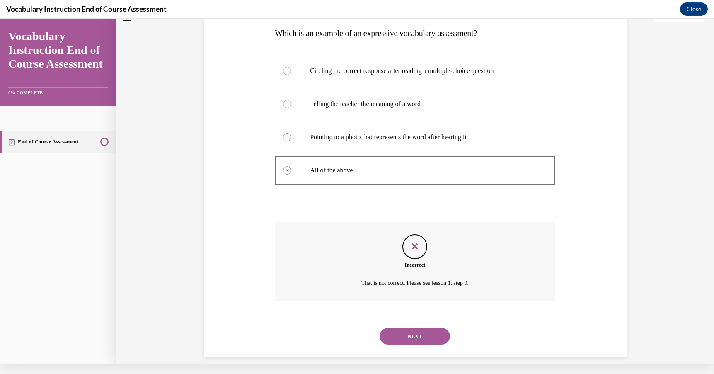
scroll to position [132, 0]
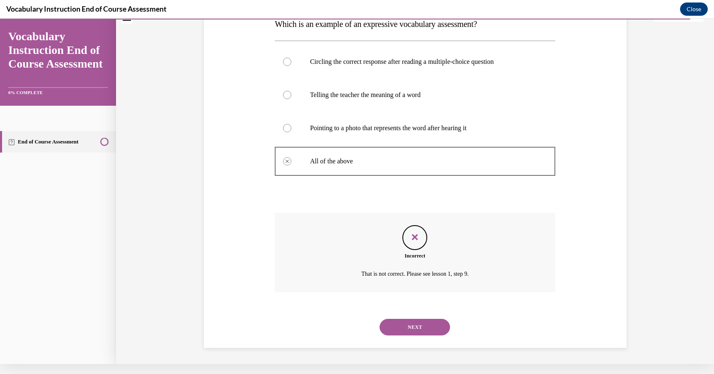
click at [418, 324] on button "NEXT" at bounding box center [414, 327] width 70 height 17
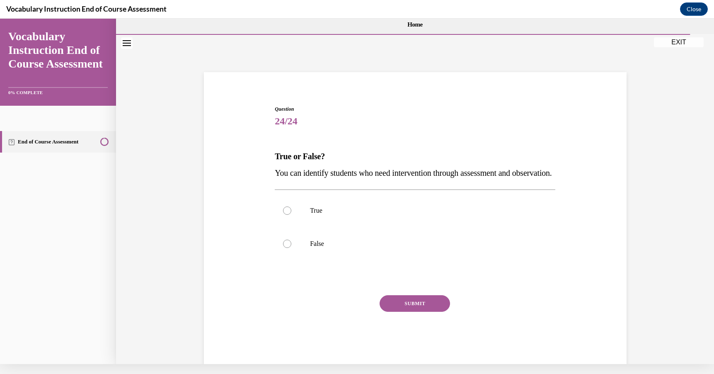
scroll to position [22, 0]
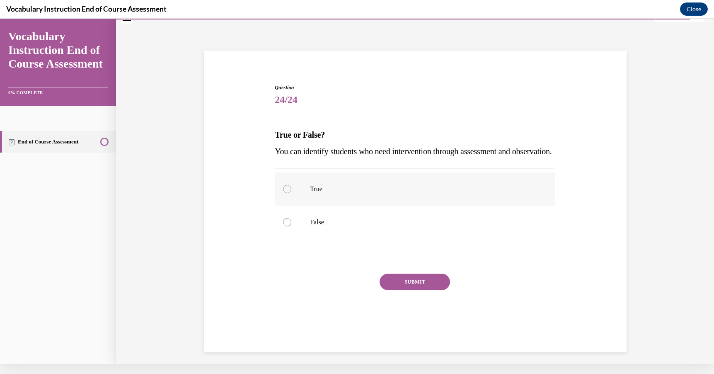
click at [416, 193] on p "True" at bounding box center [422, 189] width 225 height 8
click at [291, 193] on input "True" at bounding box center [287, 189] width 8 height 8
radio input "true"
click at [422, 290] on button "SUBMIT" at bounding box center [414, 281] width 70 height 17
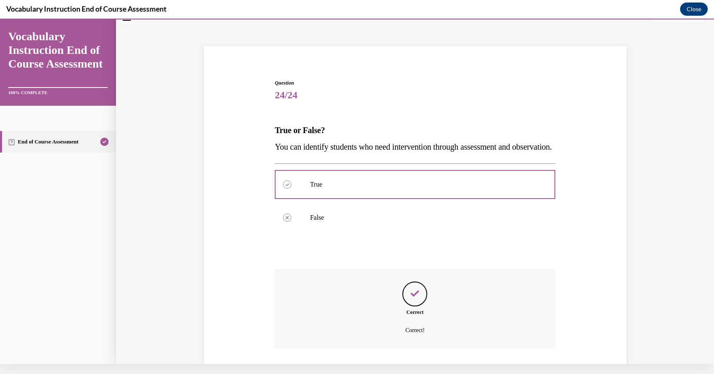
scroll to position [99, 0]
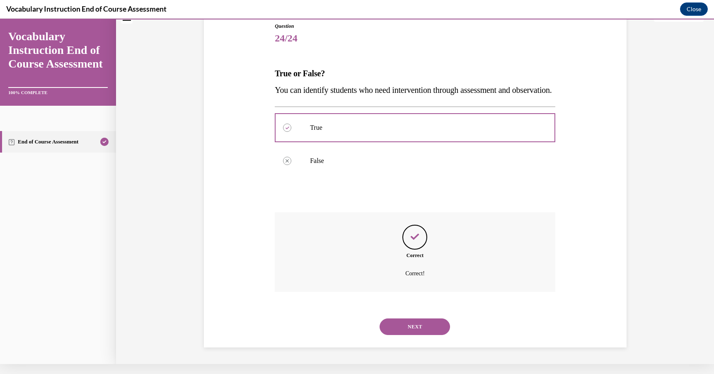
click at [420, 325] on button "NEXT" at bounding box center [414, 326] width 70 height 17
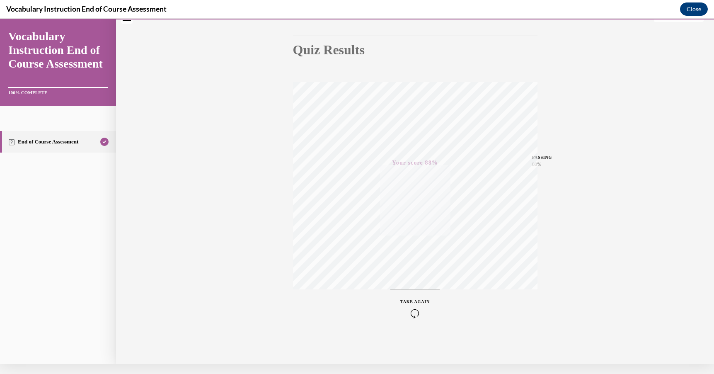
click at [695, 8] on button "Close" at bounding box center [694, 8] width 28 height 13
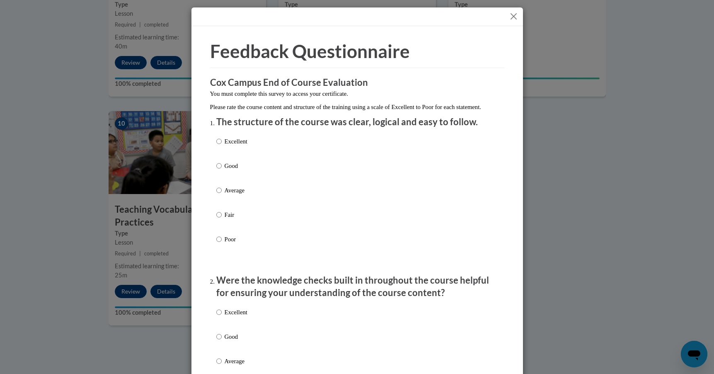
scroll to position [0, 0]
click at [517, 16] on button "Close" at bounding box center [513, 16] width 10 height 10
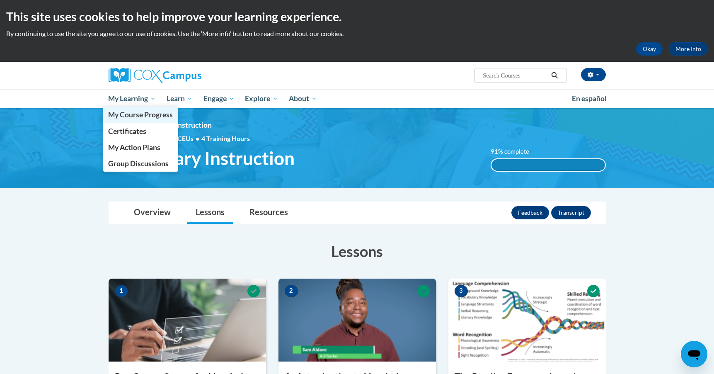
click at [144, 112] on span "My Course Progress" at bounding box center [140, 114] width 65 height 9
